Goal: Information Seeking & Learning: Find specific fact

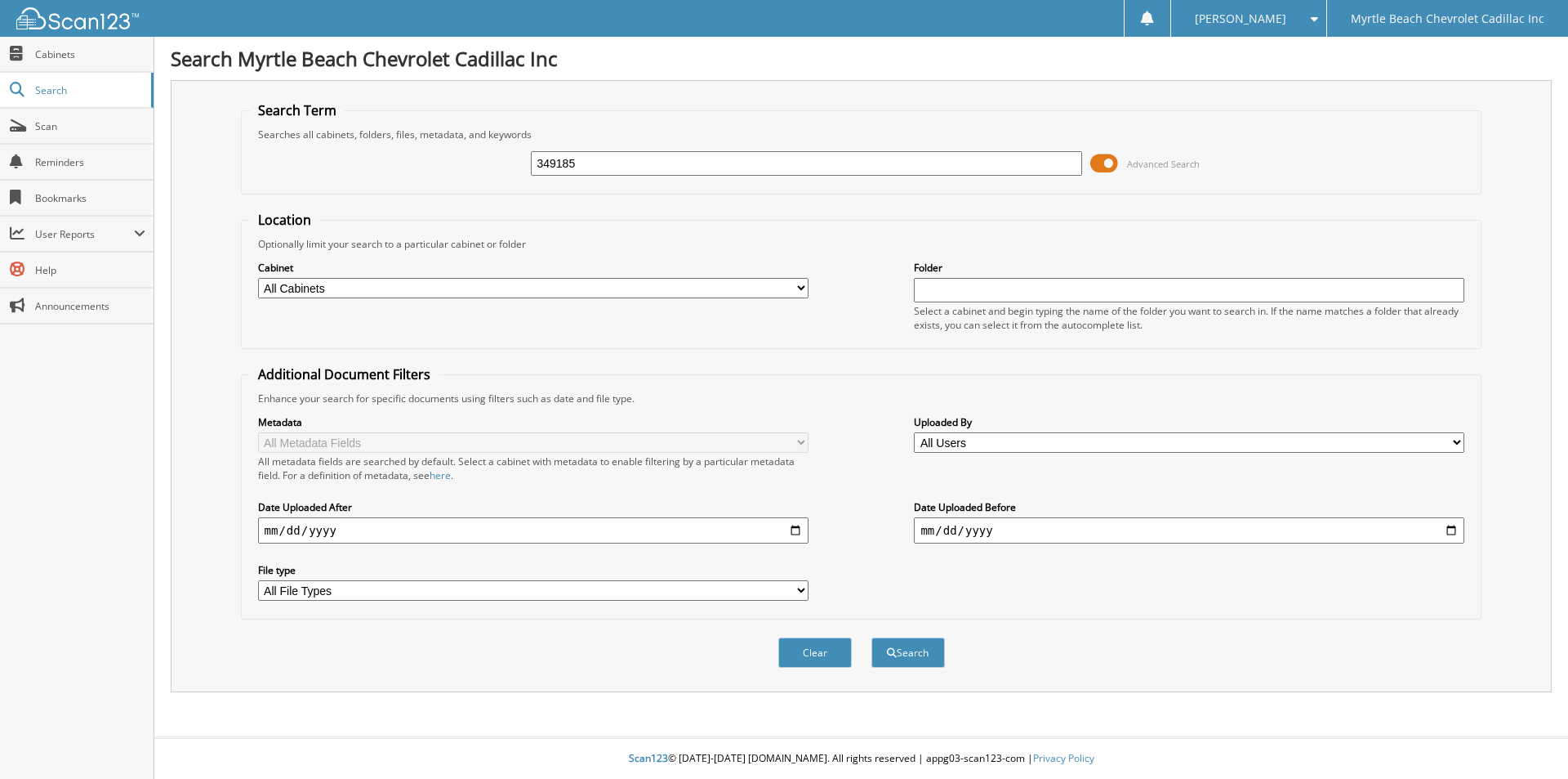
type input "349185"
click at [872, 637] on button "Search" at bounding box center [909, 652] width 74 height 30
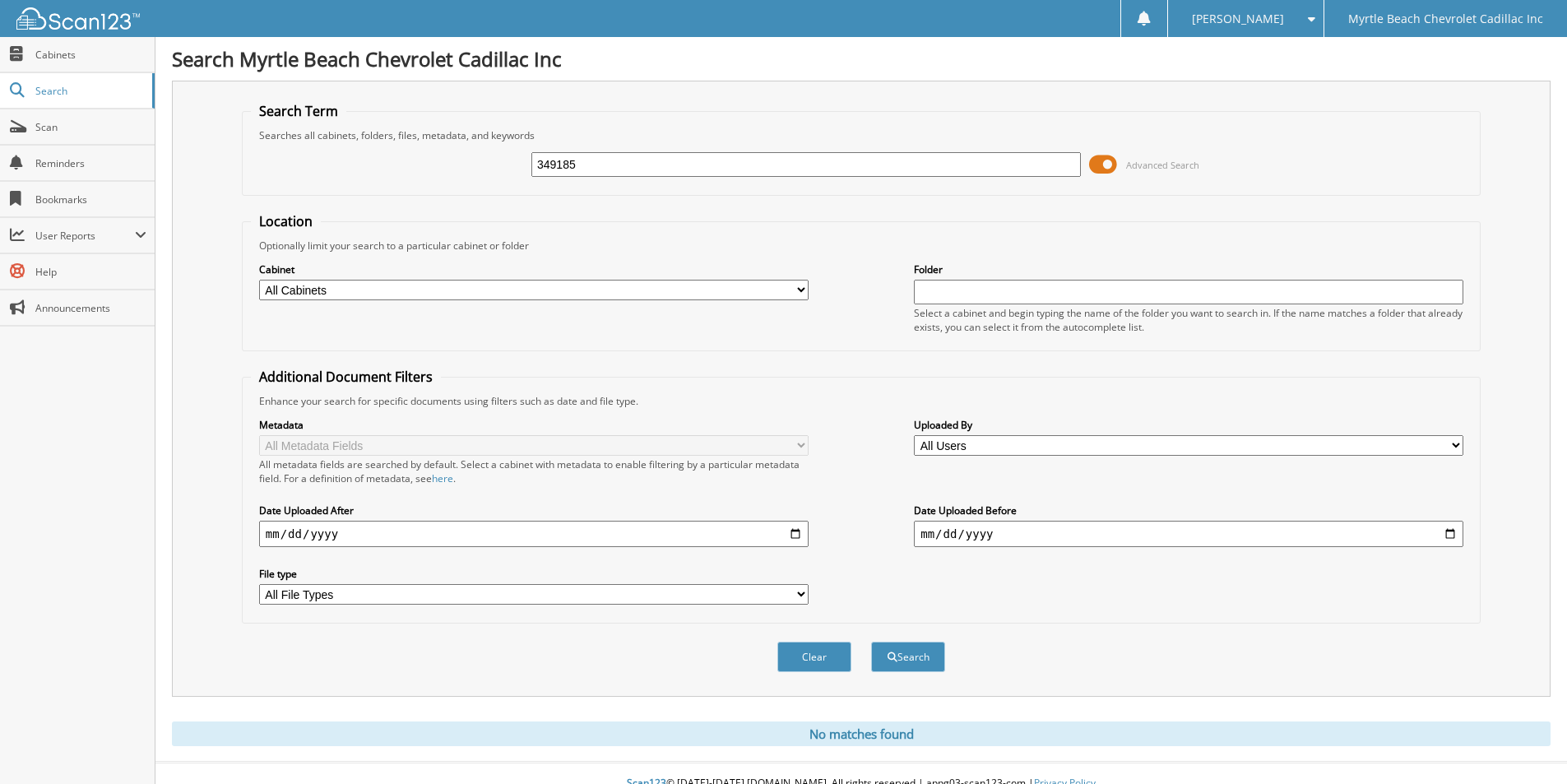
drag, startPoint x: 623, startPoint y: 163, endPoint x: 441, endPoint y: 180, distance: 182.8
click at [441, 180] on div "349185 Advanced Search" at bounding box center [861, 164] width 1221 height 44
type input "349416"
click at [871, 641] on button "Search" at bounding box center [908, 656] width 74 height 30
